Goal: Use online tool/utility: Utilize a website feature to perform a specific function

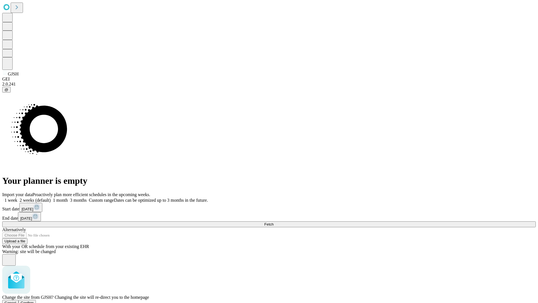
click at [34, 300] on span "Confirm" at bounding box center [27, 302] width 13 height 4
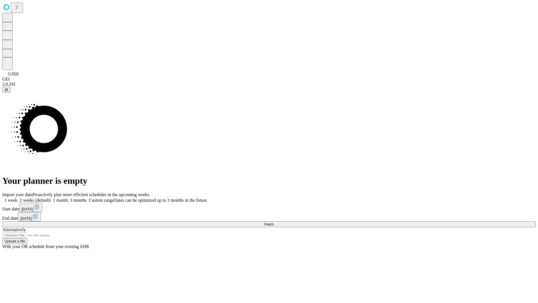
click at [17, 198] on label "1 week" at bounding box center [9, 200] width 15 height 5
click at [273, 222] on span "Fetch" at bounding box center [268, 224] width 9 height 4
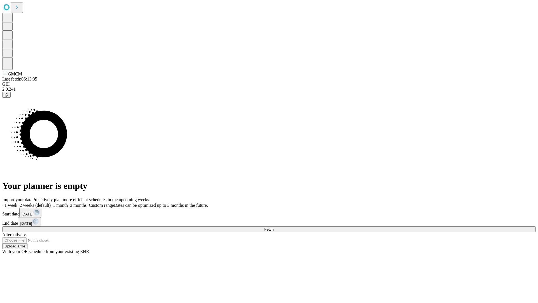
click at [17, 203] on label "1 week" at bounding box center [9, 205] width 15 height 5
click at [273, 227] on span "Fetch" at bounding box center [268, 229] width 9 height 4
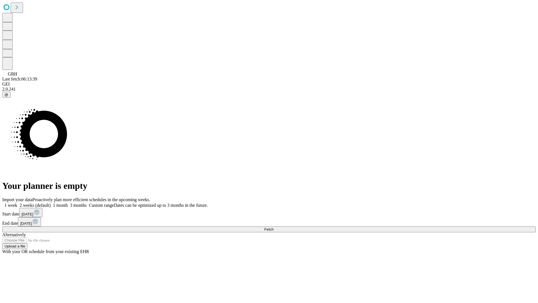
click at [17, 203] on label "1 week" at bounding box center [9, 205] width 15 height 5
click at [273, 227] on span "Fetch" at bounding box center [268, 229] width 9 height 4
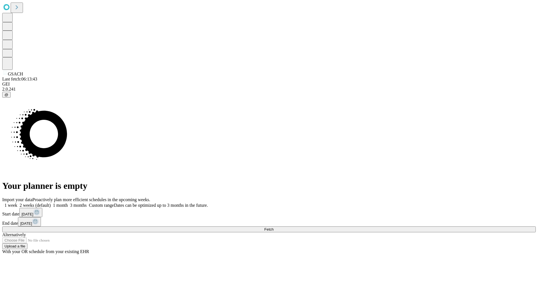
click at [17, 203] on label "1 week" at bounding box center [9, 205] width 15 height 5
click at [273, 227] on span "Fetch" at bounding box center [268, 229] width 9 height 4
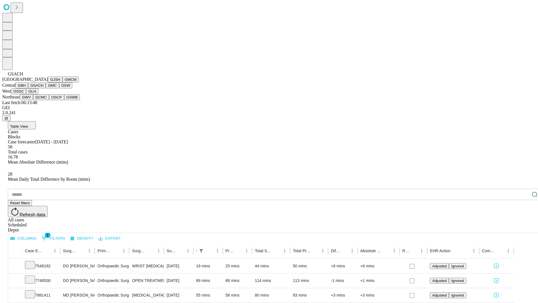
click at [46, 88] on button "GMC" at bounding box center [52, 85] width 13 height 6
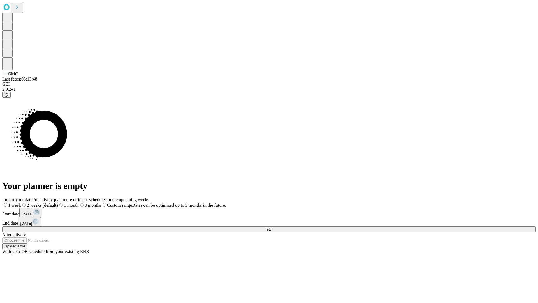
click at [21, 203] on label "1 week" at bounding box center [11, 205] width 19 height 5
click at [273, 227] on span "Fetch" at bounding box center [268, 229] width 9 height 4
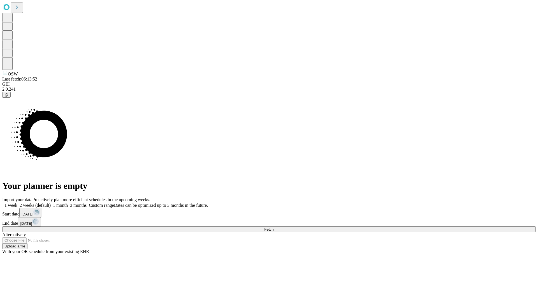
click at [17, 203] on label "1 week" at bounding box center [9, 205] width 15 height 5
click at [273, 227] on span "Fetch" at bounding box center [268, 229] width 9 height 4
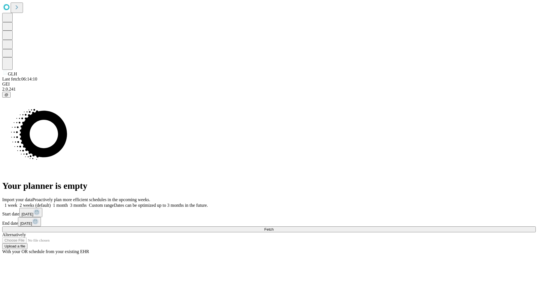
click at [17, 203] on label "1 week" at bounding box center [9, 205] width 15 height 5
click at [273, 227] on span "Fetch" at bounding box center [268, 229] width 9 height 4
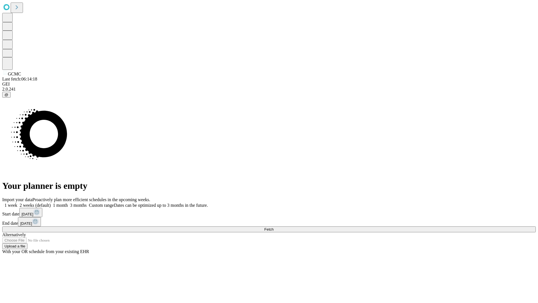
click at [17, 203] on label "1 week" at bounding box center [9, 205] width 15 height 5
click at [273, 227] on span "Fetch" at bounding box center [268, 229] width 9 height 4
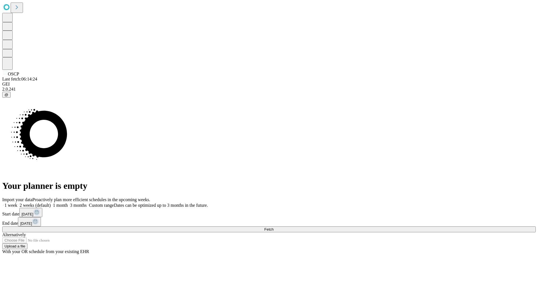
click at [17, 203] on label "1 week" at bounding box center [9, 205] width 15 height 5
click at [273, 227] on span "Fetch" at bounding box center [268, 229] width 9 height 4
